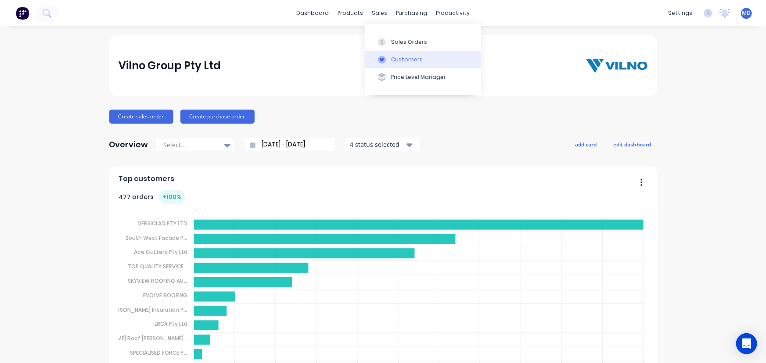
click at [402, 59] on div "Customers" at bounding box center [407, 60] width 32 height 8
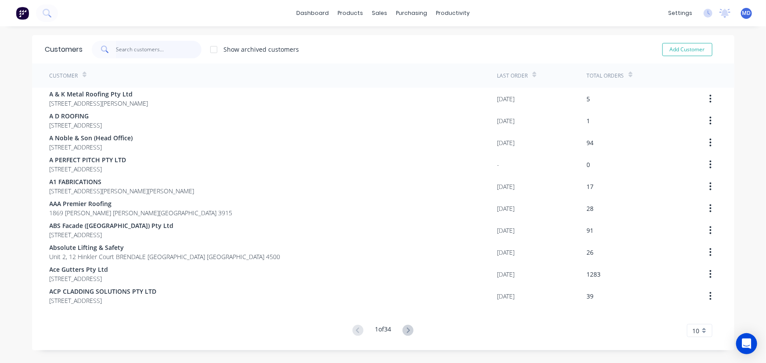
click at [164, 50] on input "text" at bounding box center [159, 50] width 86 height 18
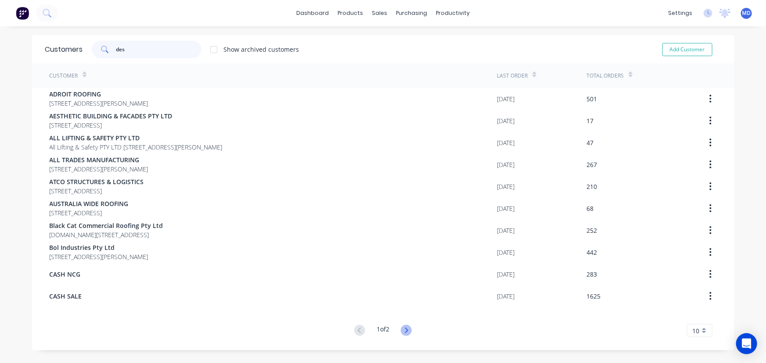
type input "des"
click at [401, 333] on icon at bounding box center [406, 330] width 11 height 11
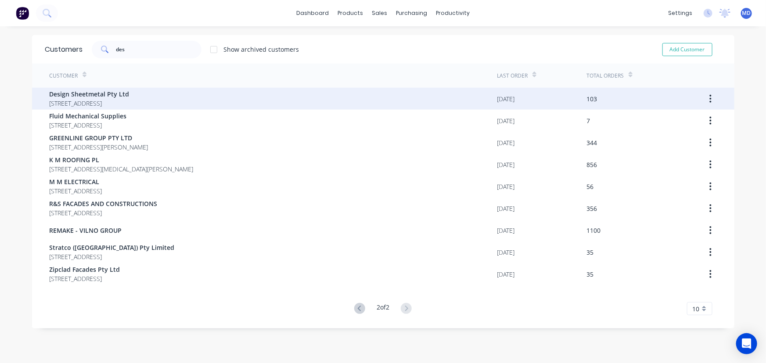
click at [82, 95] on span "Design Sheetmetal Pty Ltd" at bounding box center [90, 94] width 80 height 9
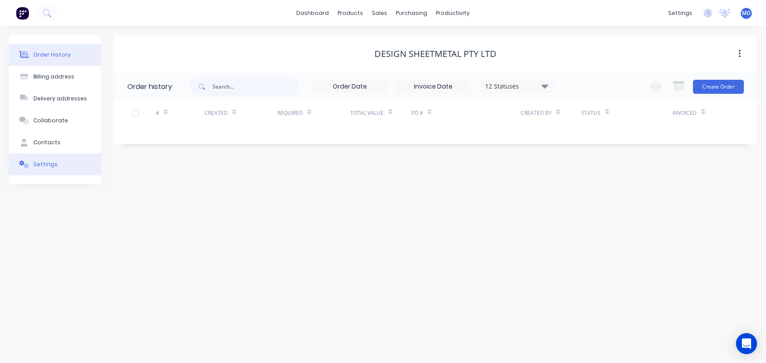
click at [56, 162] on button "Settings" at bounding box center [55, 165] width 92 height 22
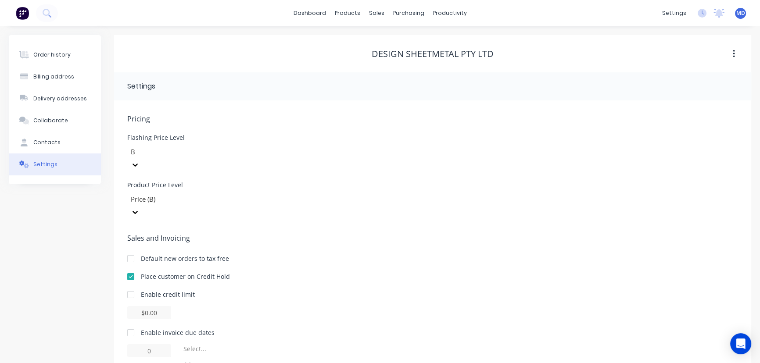
click at [132, 268] on div at bounding box center [131, 277] width 18 height 18
click at [226, 25] on div "dashboard products sales purchasing productivity dashboard products Product Cat…" at bounding box center [380, 13] width 760 height 26
click at [401, 57] on div "Customers" at bounding box center [407, 60] width 32 height 8
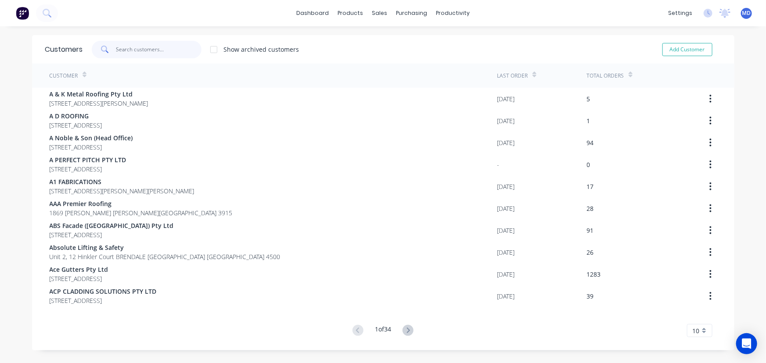
click at [152, 50] on input "text" at bounding box center [159, 50] width 86 height 18
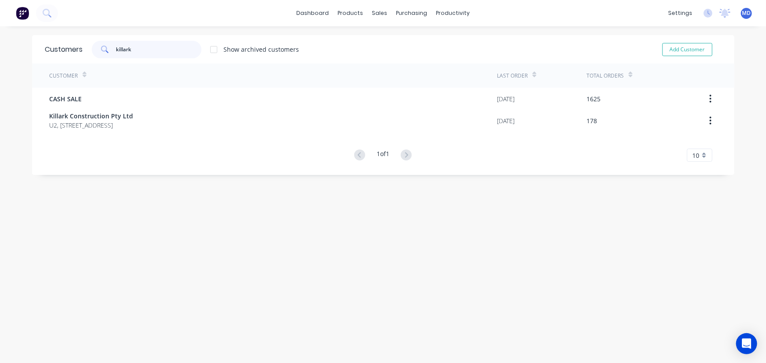
type input "killark"
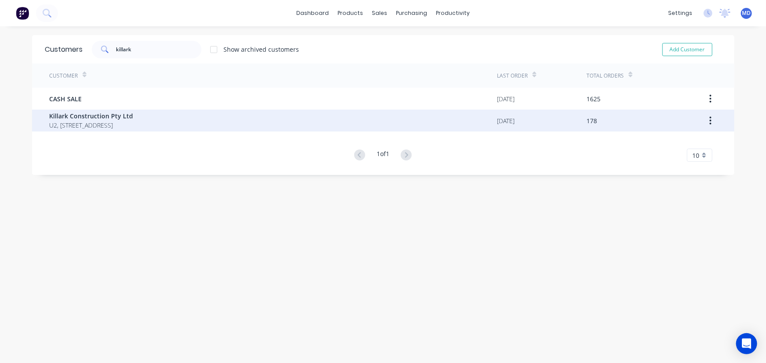
click at [92, 115] on span "Killark Construction Pty Ltd" at bounding box center [92, 115] width 84 height 9
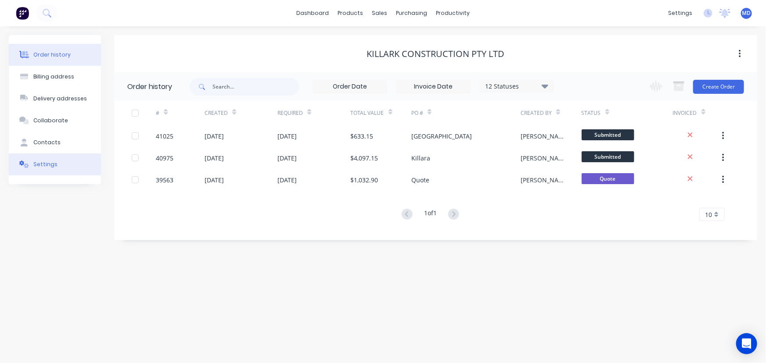
click at [46, 167] on div "Settings" at bounding box center [45, 165] width 24 height 8
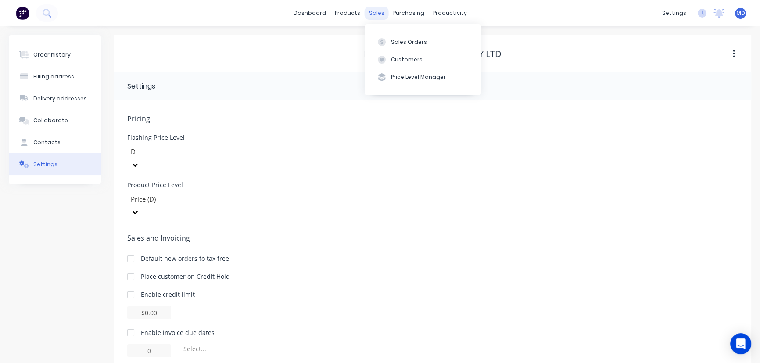
click at [373, 14] on div "sales" at bounding box center [377, 13] width 24 height 13
click at [405, 60] on div "Customers" at bounding box center [407, 60] width 32 height 8
